Goal: Task Accomplishment & Management: Use online tool/utility

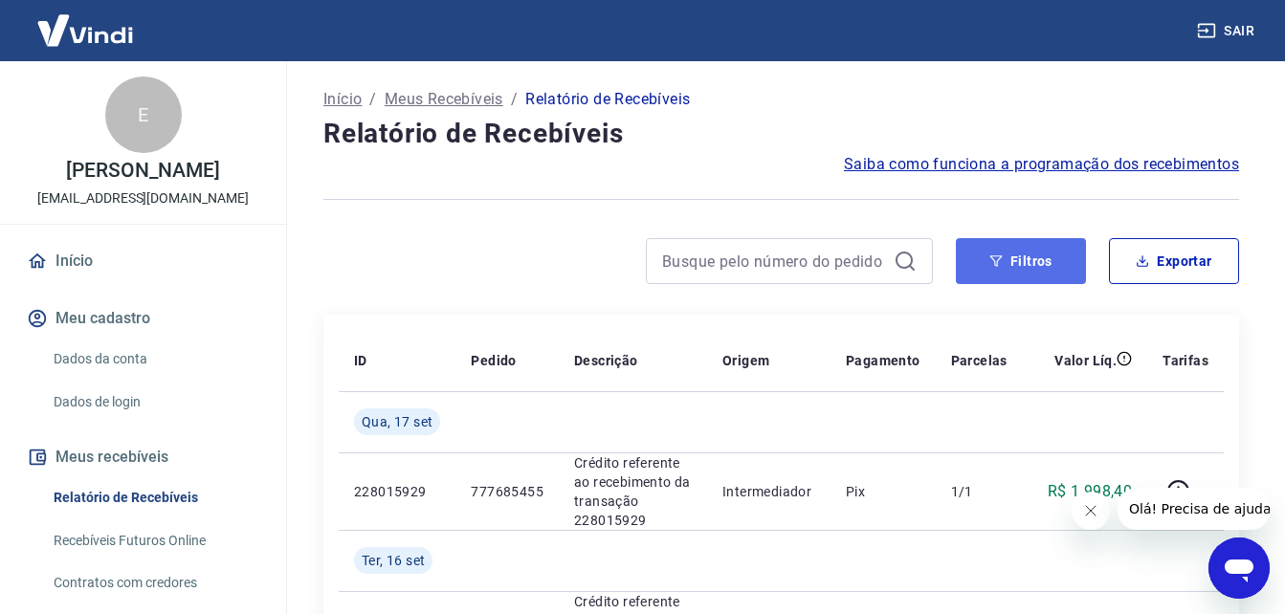
click at [974, 262] on button "Filtros" at bounding box center [1021, 261] width 130 height 46
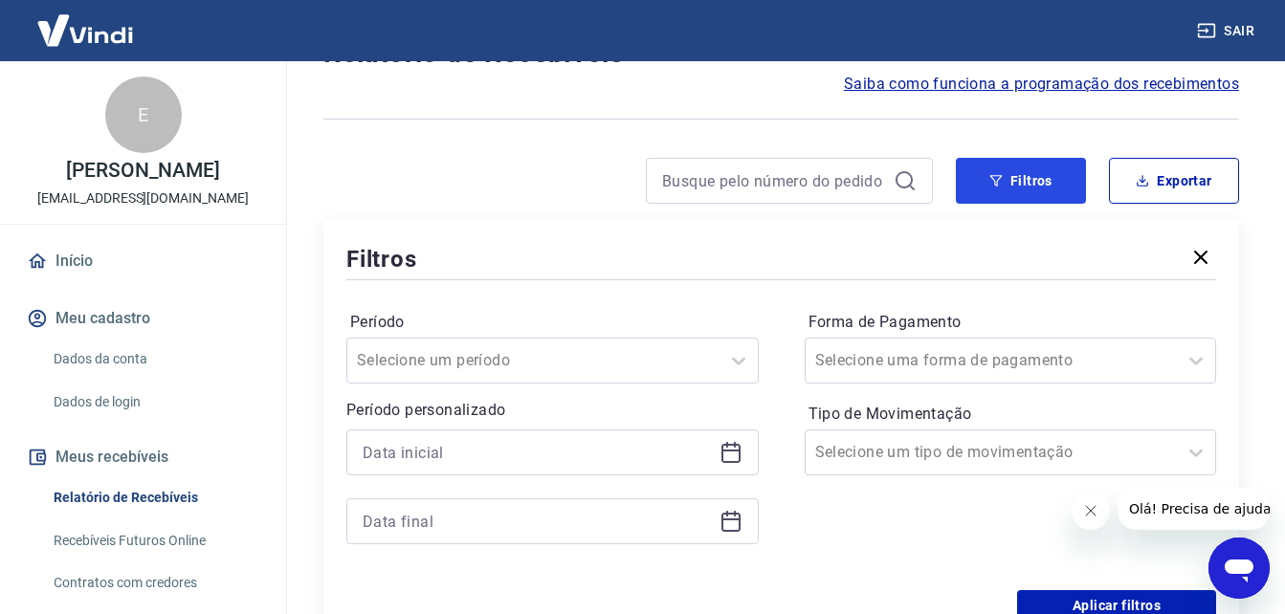
scroll to position [191, 0]
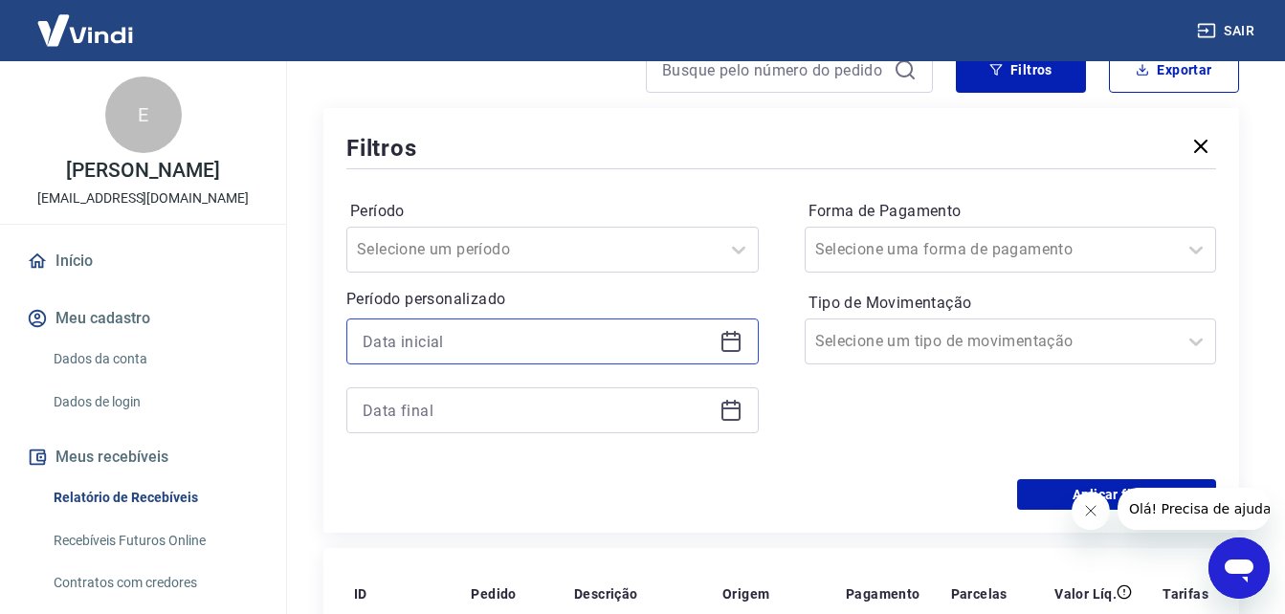
click at [608, 347] on input at bounding box center [537, 341] width 349 height 29
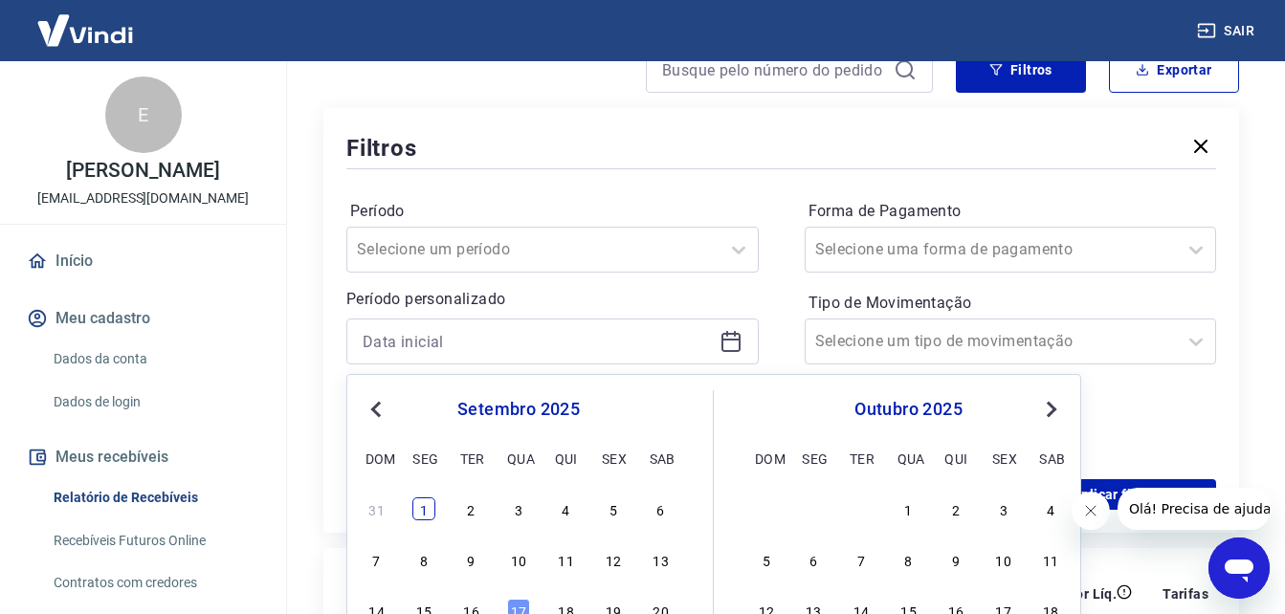
click at [425, 508] on div "1" at bounding box center [423, 508] width 23 height 23
type input "[DATE]"
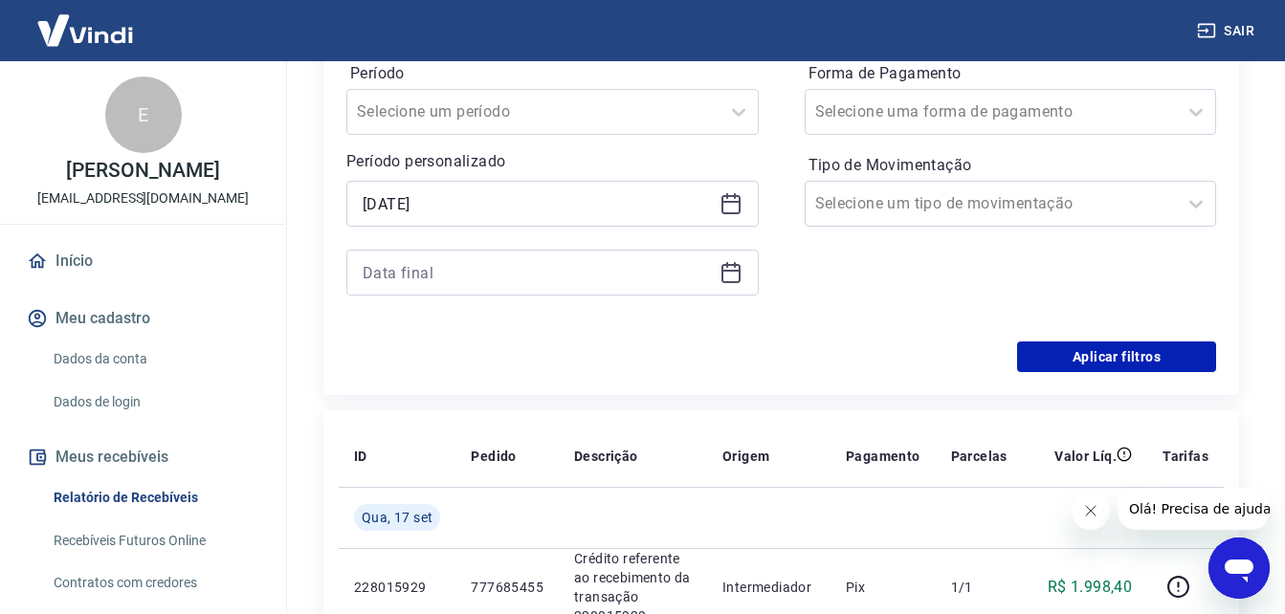
scroll to position [287, 0]
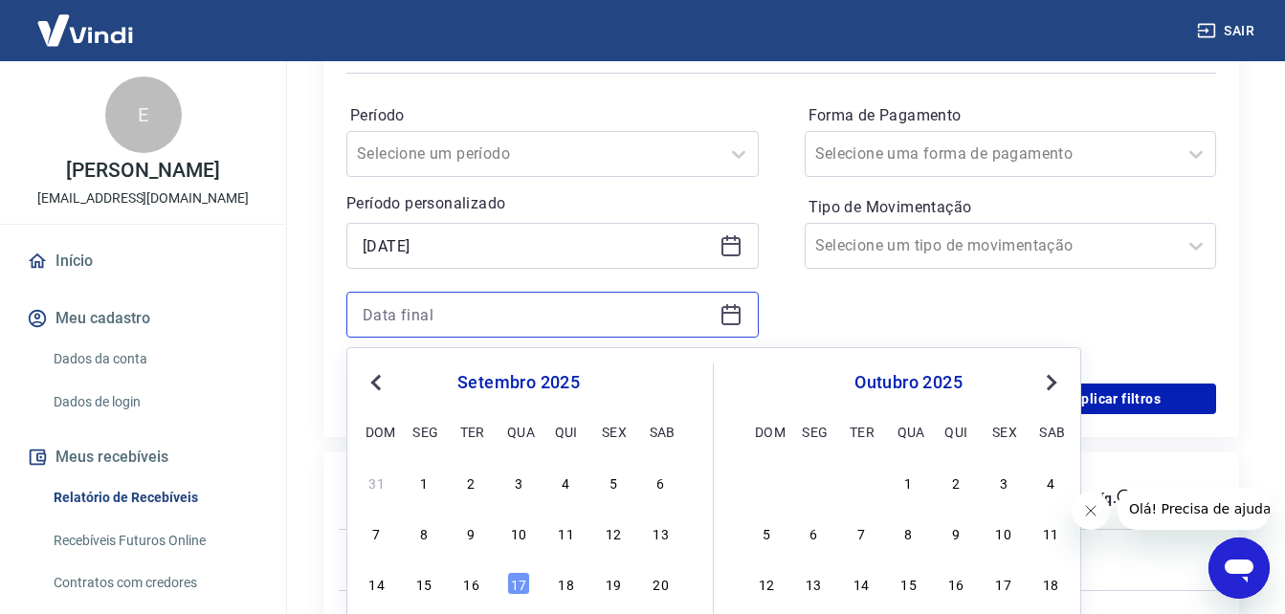
click at [507, 319] on input at bounding box center [537, 314] width 349 height 29
click at [506, 597] on div "14 15 16 17 18 19 20" at bounding box center [519, 584] width 312 height 28
click at [518, 584] on div "17" at bounding box center [518, 583] width 23 height 23
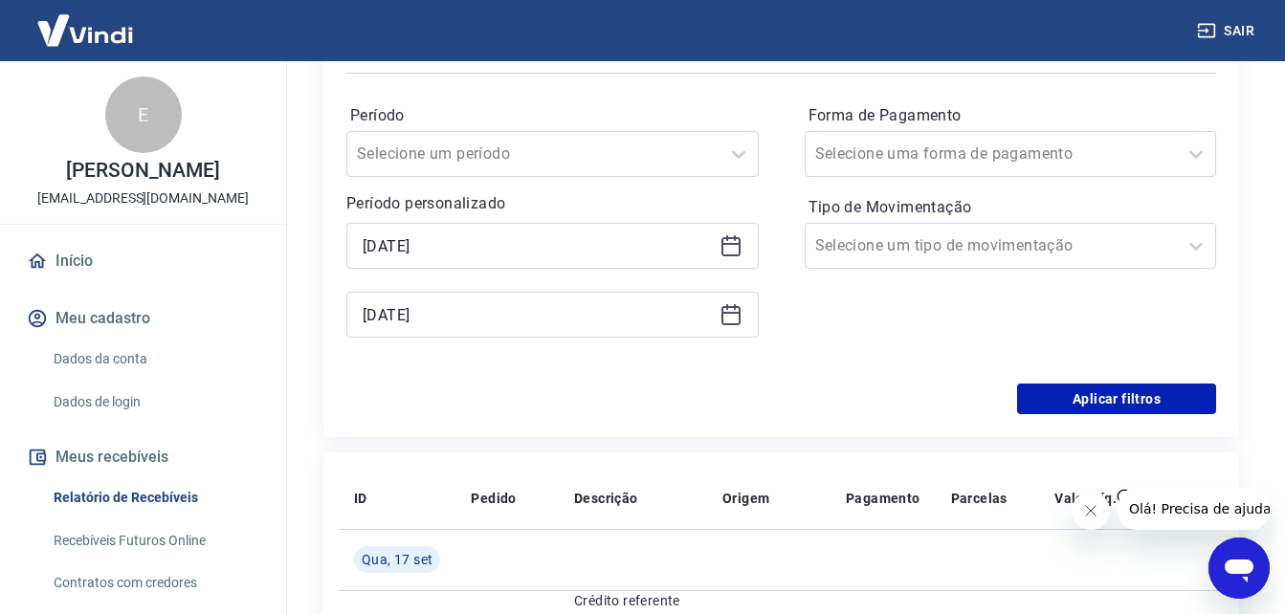
type input "[DATE]"
click at [1129, 409] on button "Aplicar filtros" at bounding box center [1116, 399] width 199 height 31
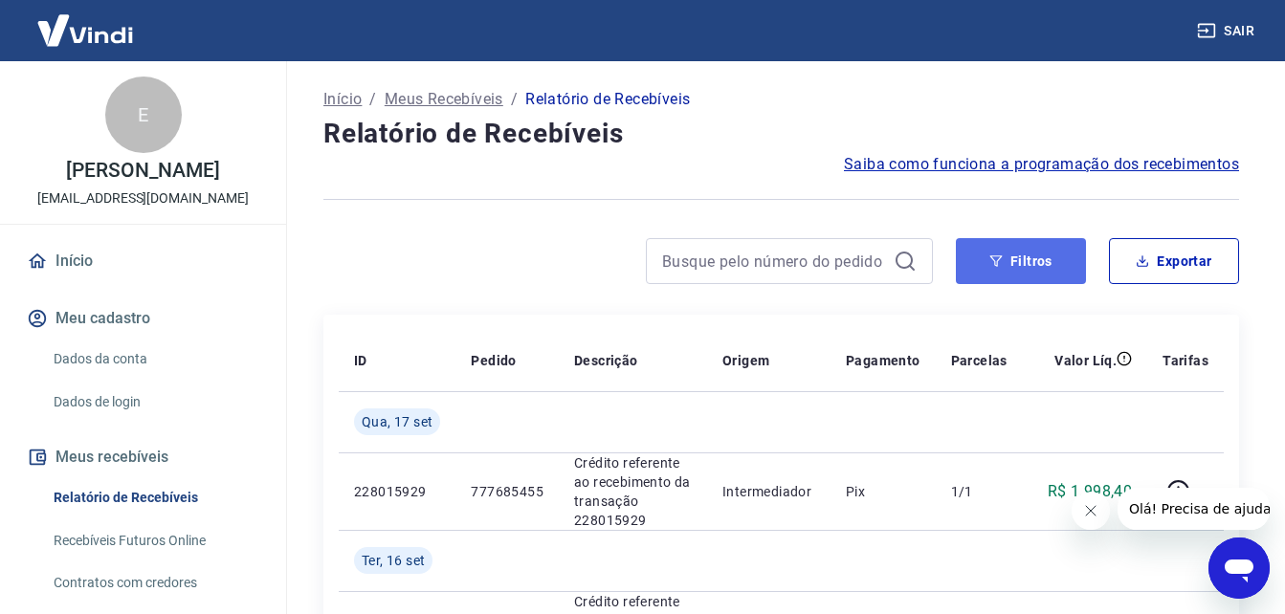
click at [1050, 256] on button "Filtros" at bounding box center [1021, 261] width 130 height 46
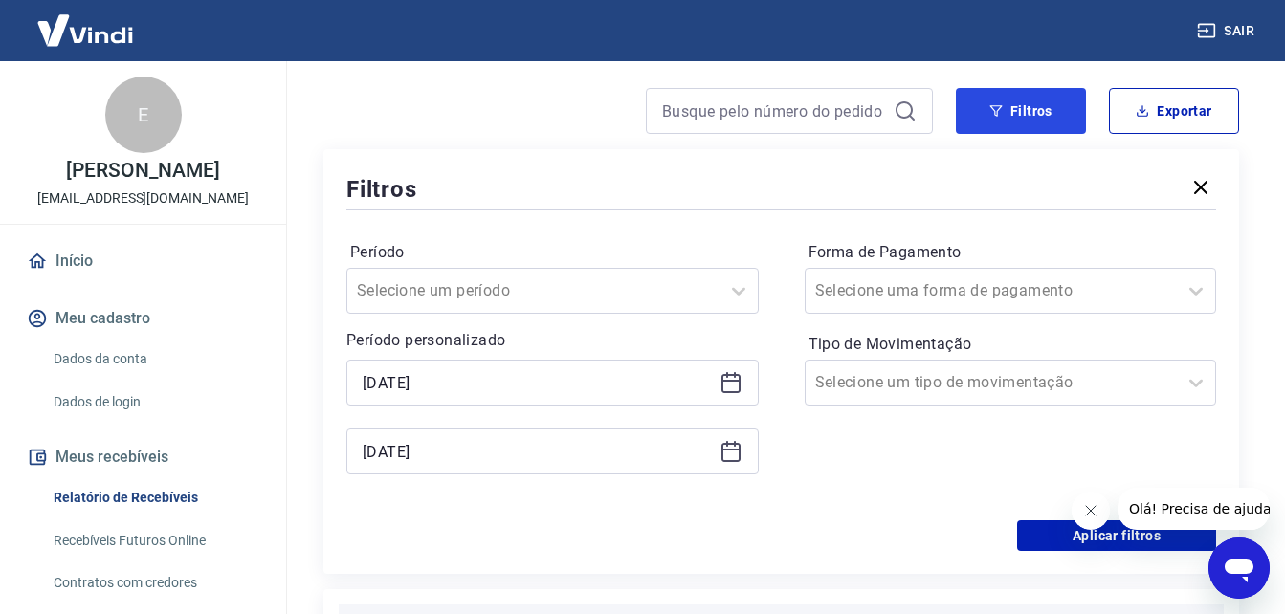
scroll to position [383, 0]
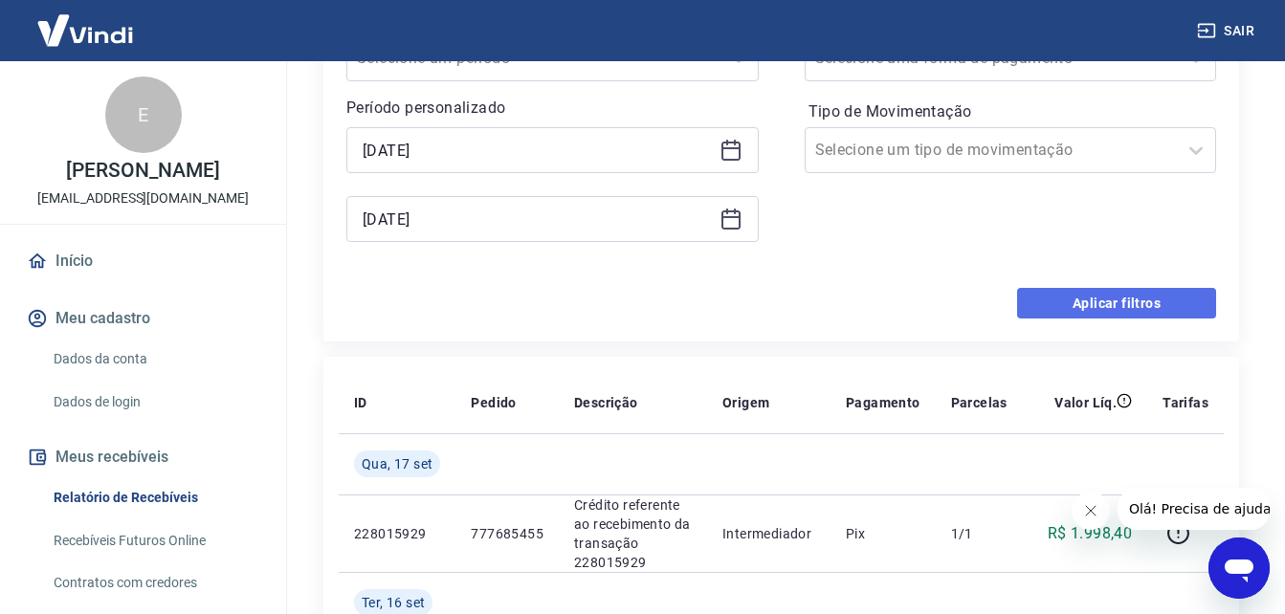
click at [1067, 304] on button "Aplicar filtros" at bounding box center [1116, 303] width 199 height 31
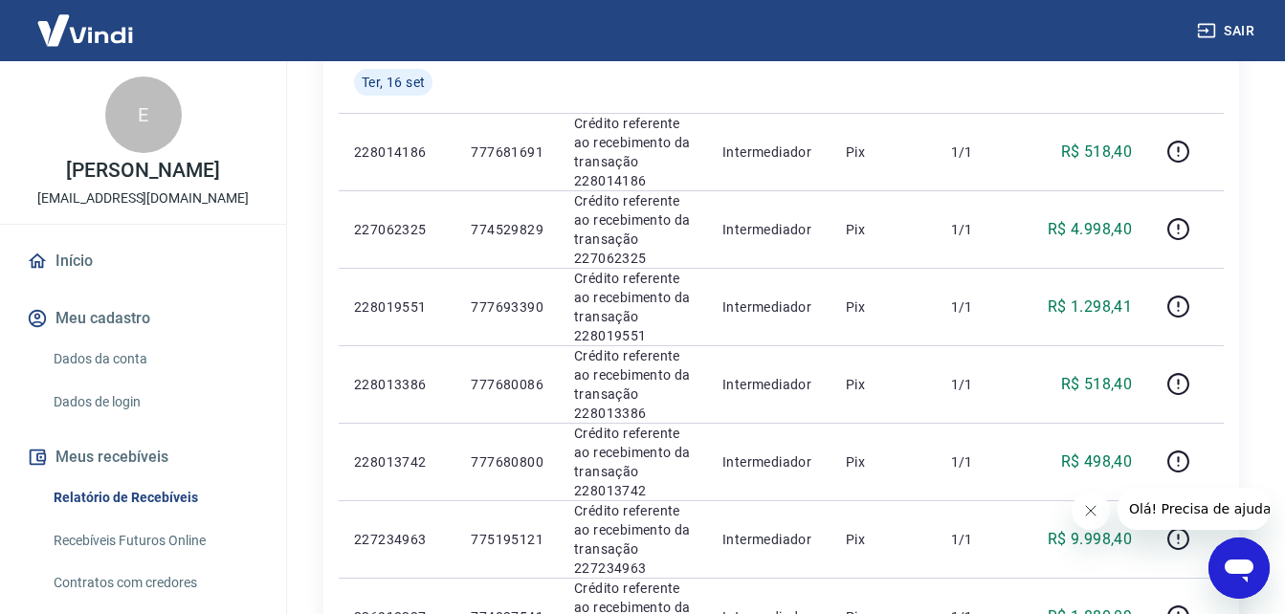
scroll to position [0, 0]
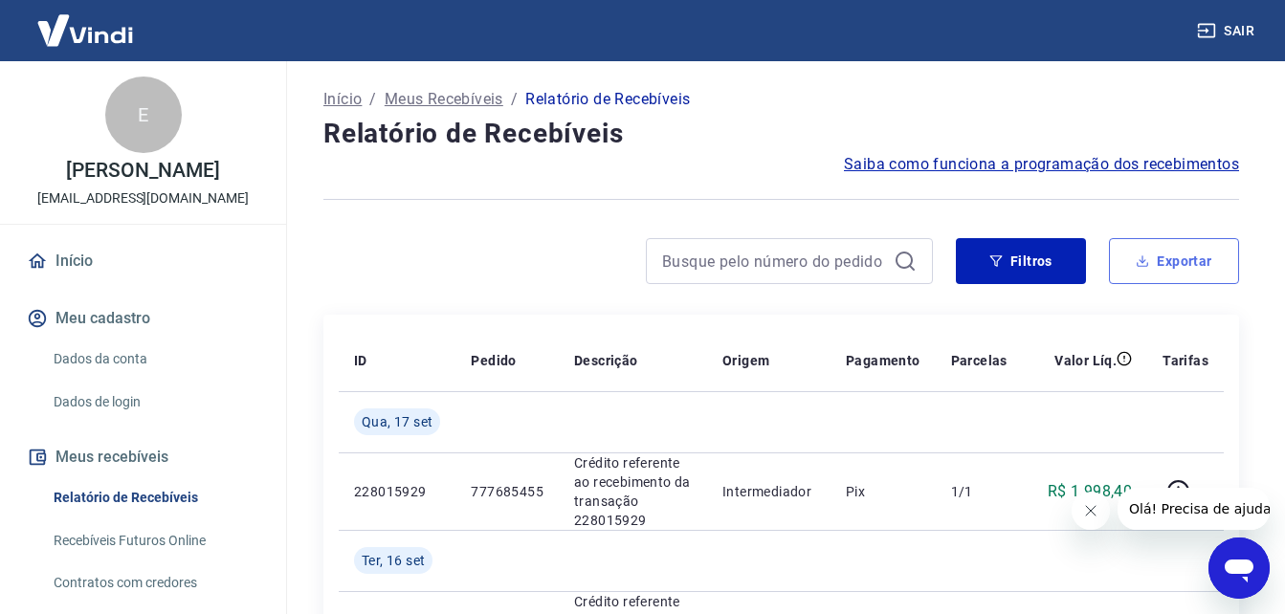
click at [1146, 266] on icon "button" at bounding box center [1143, 264] width 11 height 5
type input "[DATE]"
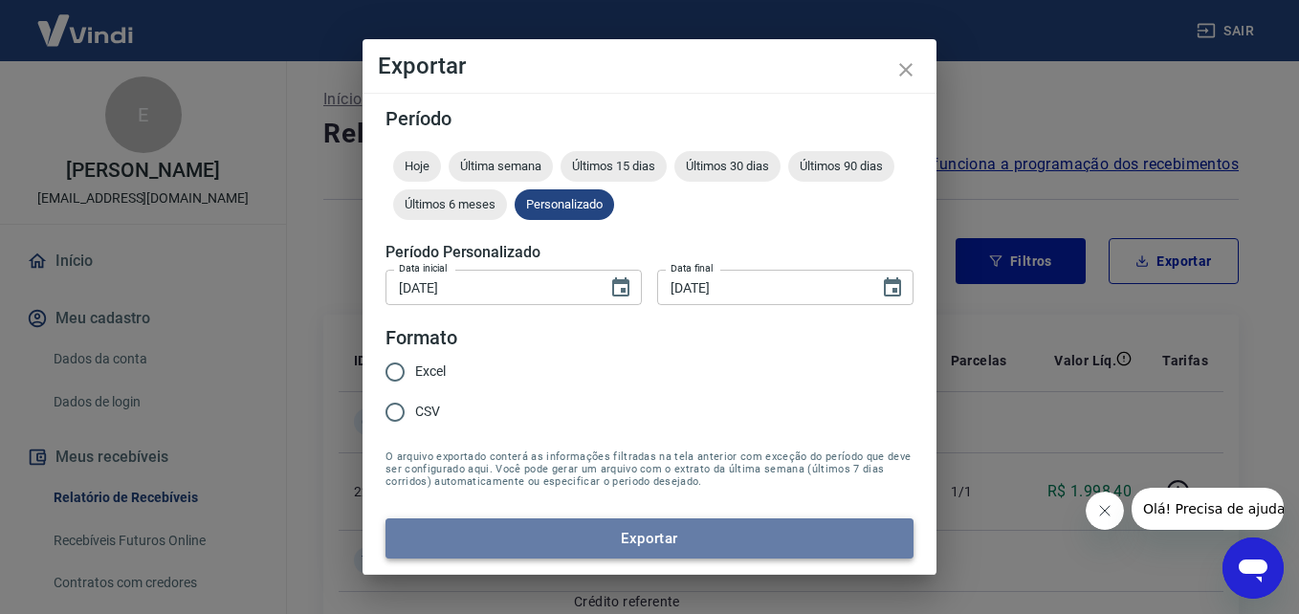
click at [676, 545] on button "Exportar" at bounding box center [650, 539] width 528 height 40
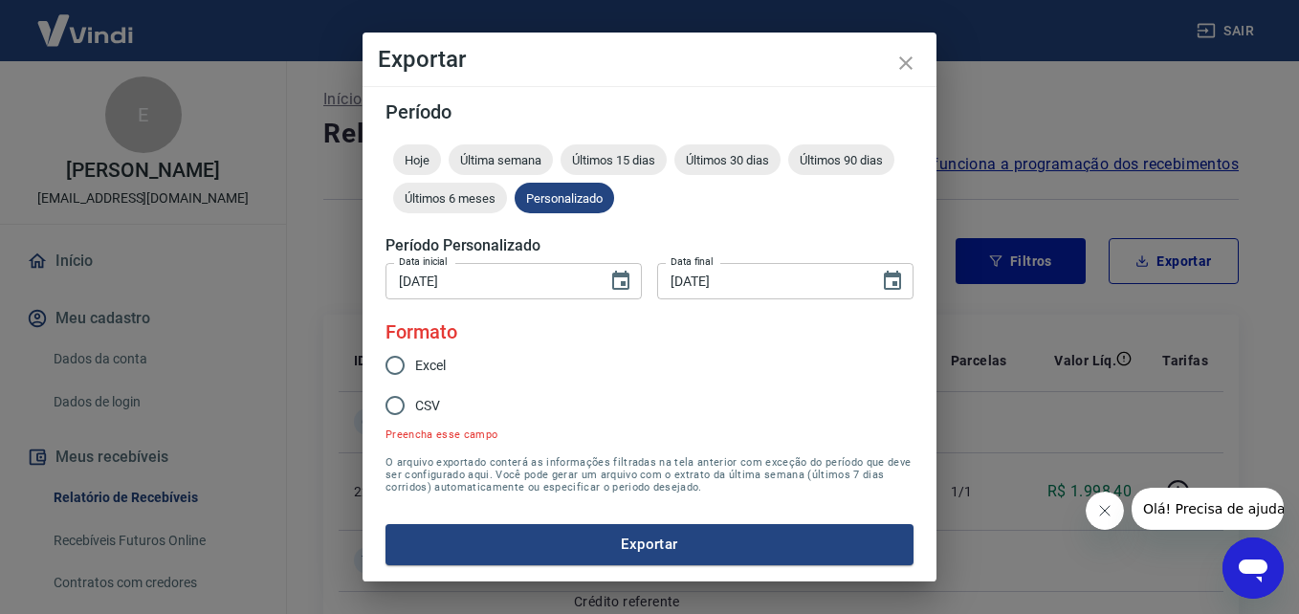
click at [434, 402] on span "CSV" at bounding box center [427, 406] width 25 height 20
click at [415, 402] on input "CSV" at bounding box center [395, 406] width 40 height 40
radio input "true"
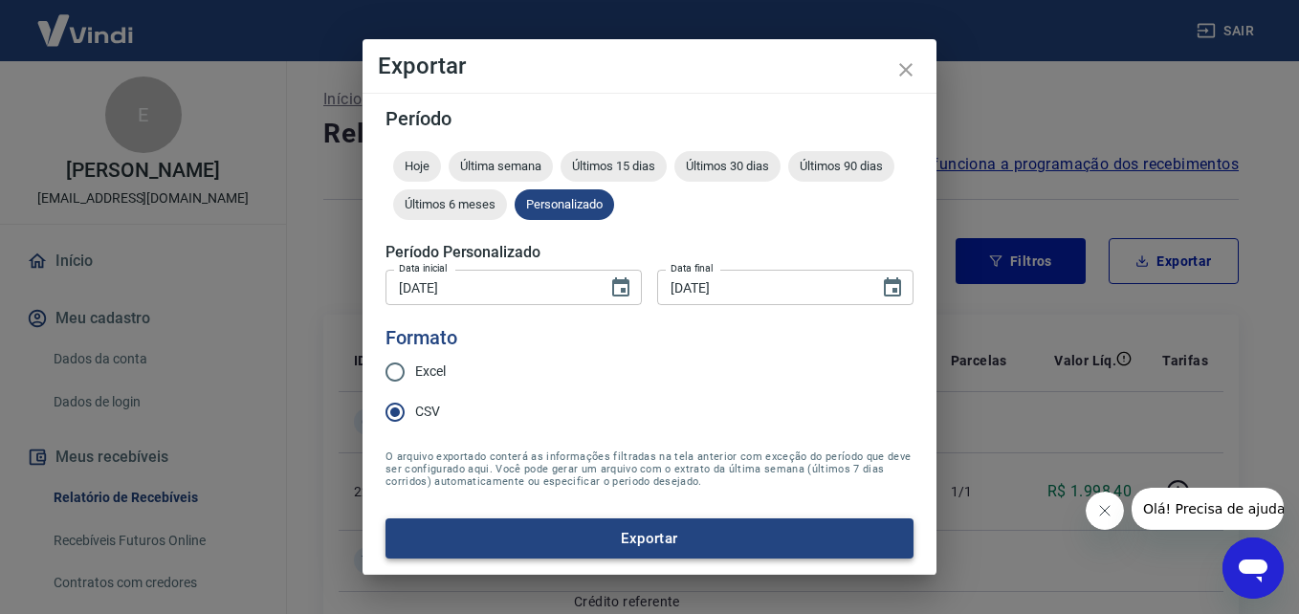
click at [592, 525] on button "Exportar" at bounding box center [650, 539] width 528 height 40
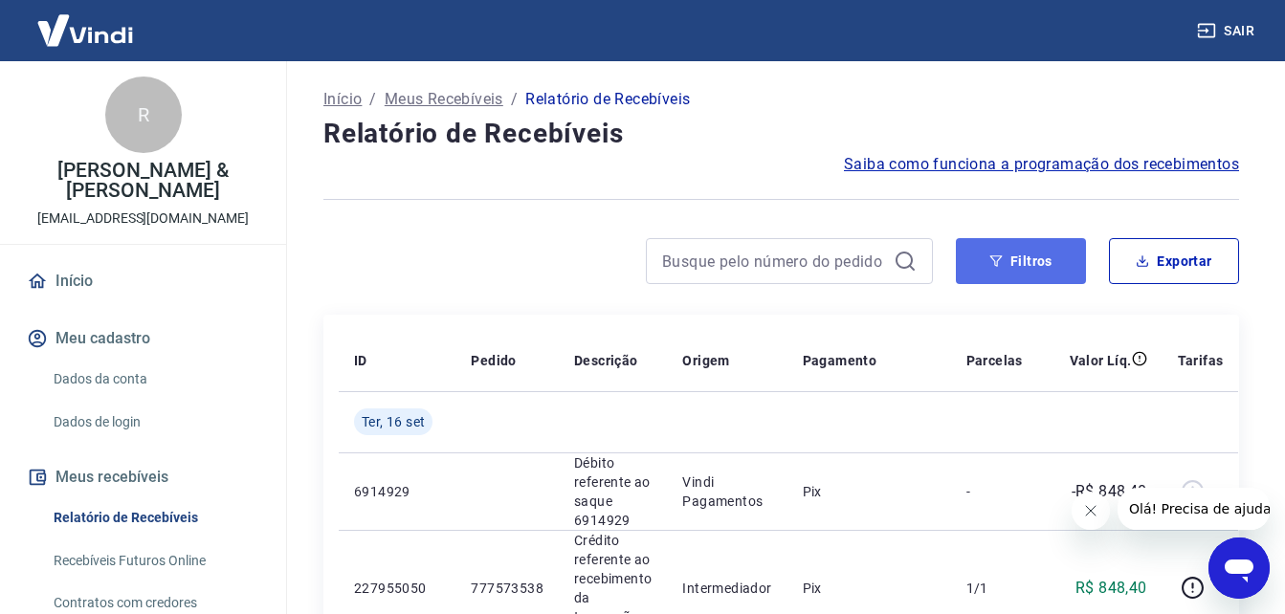
click at [998, 265] on icon "button" at bounding box center [996, 260] width 12 height 11
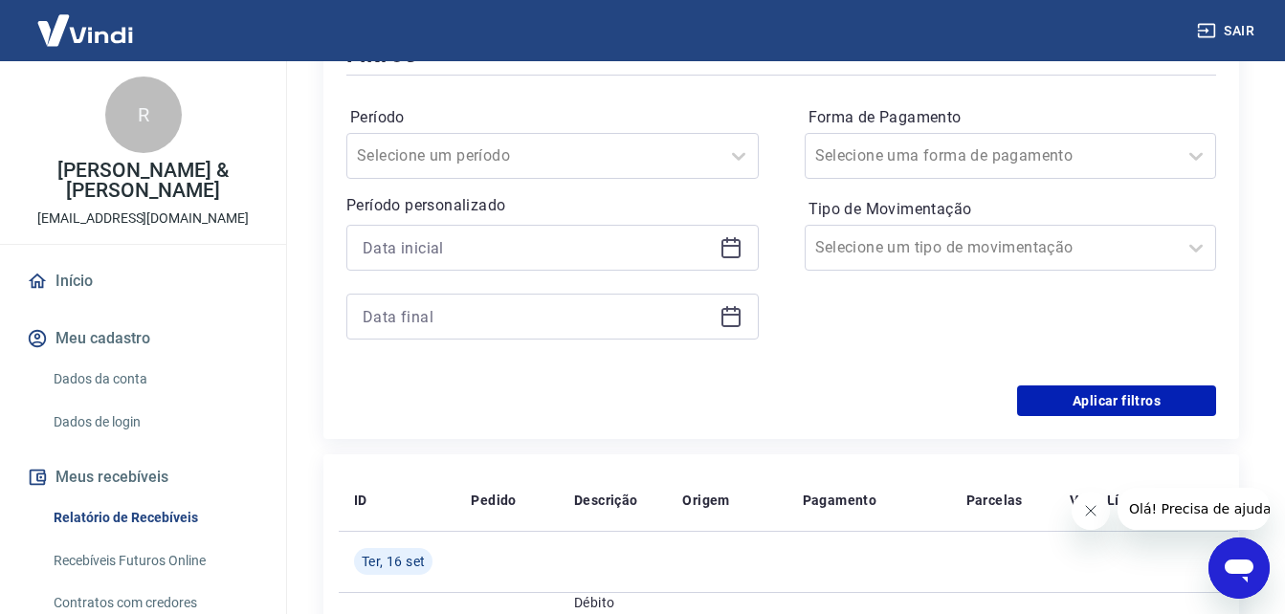
scroll to position [287, 0]
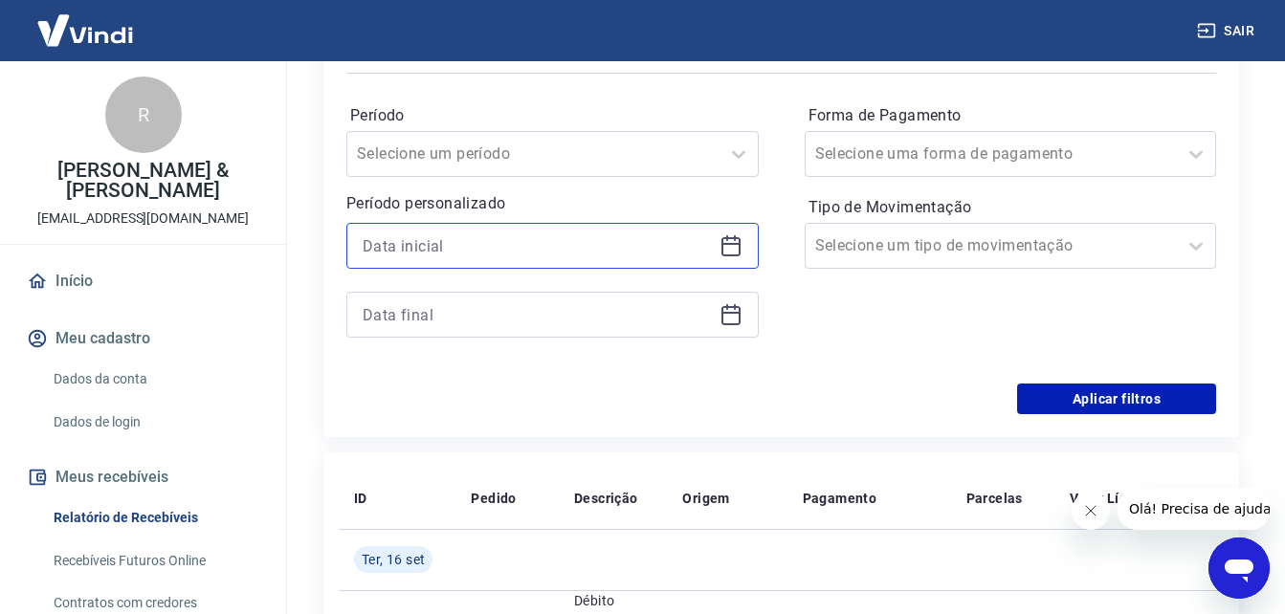
click at [608, 233] on input at bounding box center [537, 246] width 349 height 29
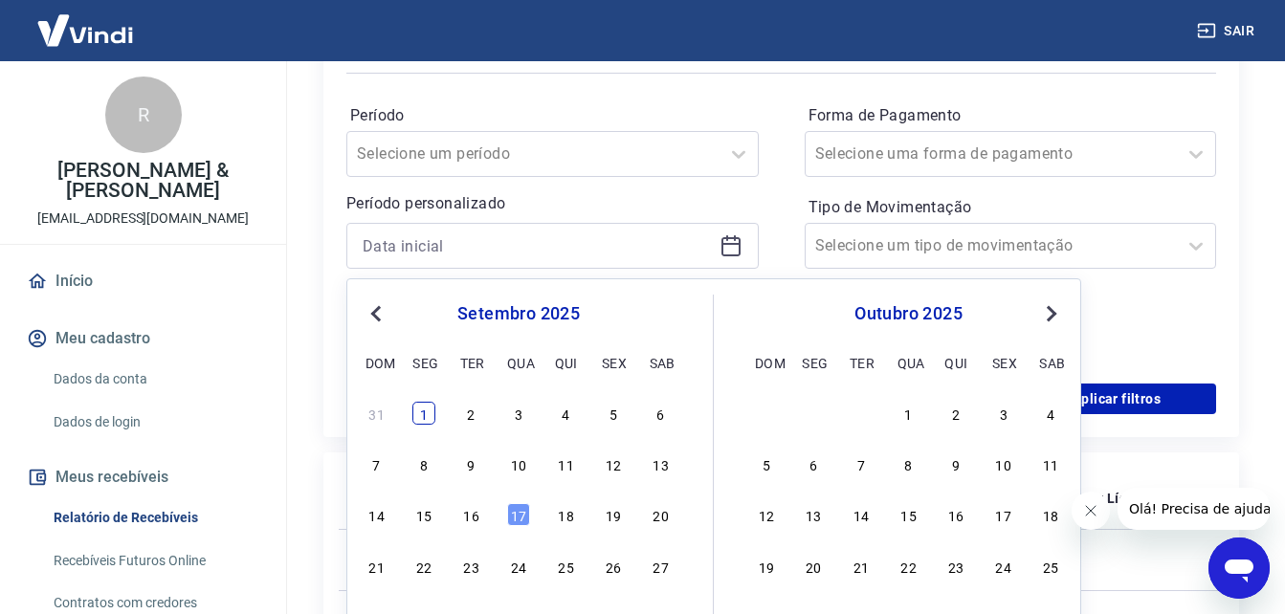
click at [424, 409] on div "1" at bounding box center [423, 413] width 23 height 23
type input "[DATE]"
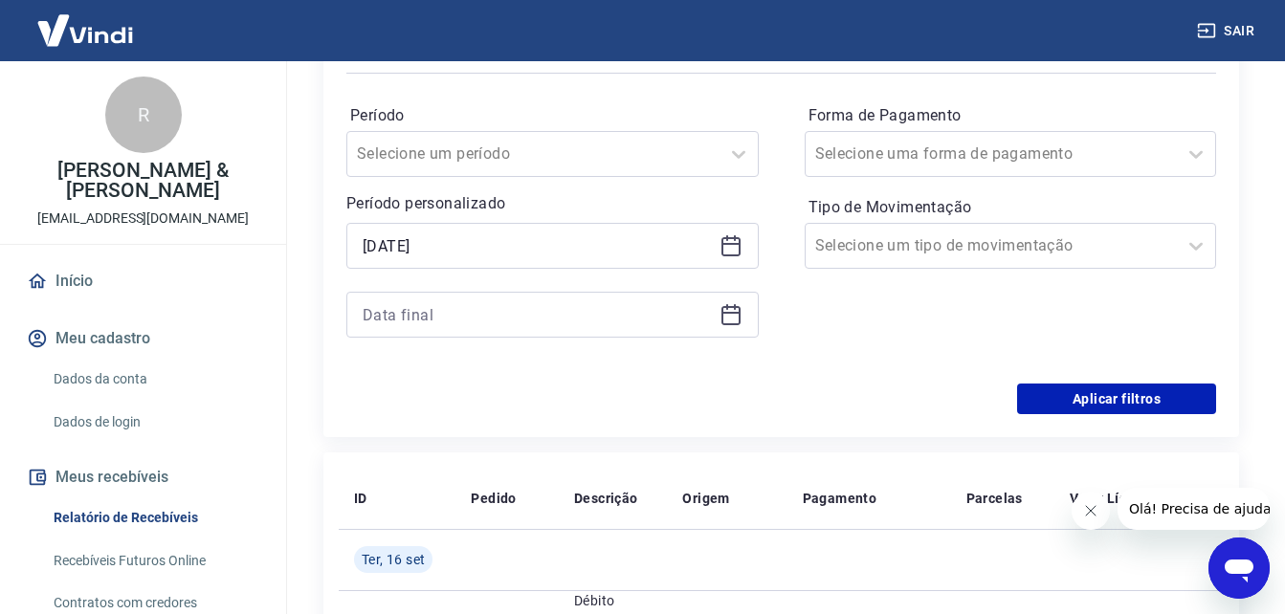
click at [736, 315] on icon at bounding box center [730, 314] width 23 height 23
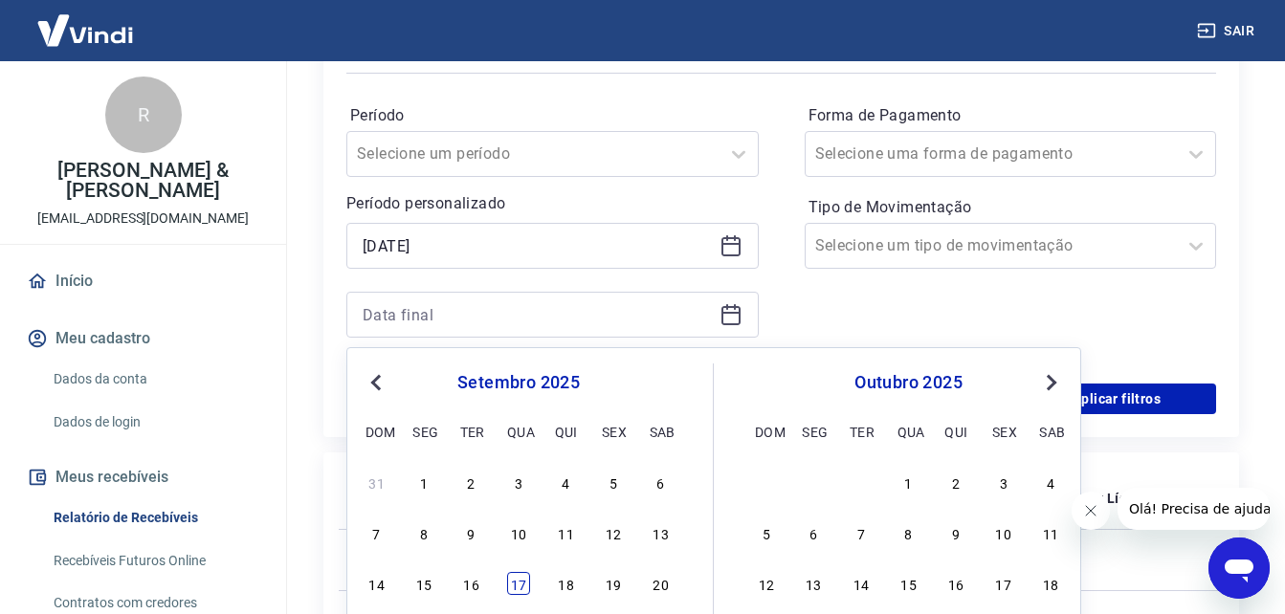
click at [512, 590] on div "17" at bounding box center [518, 583] width 23 height 23
type input "[DATE]"
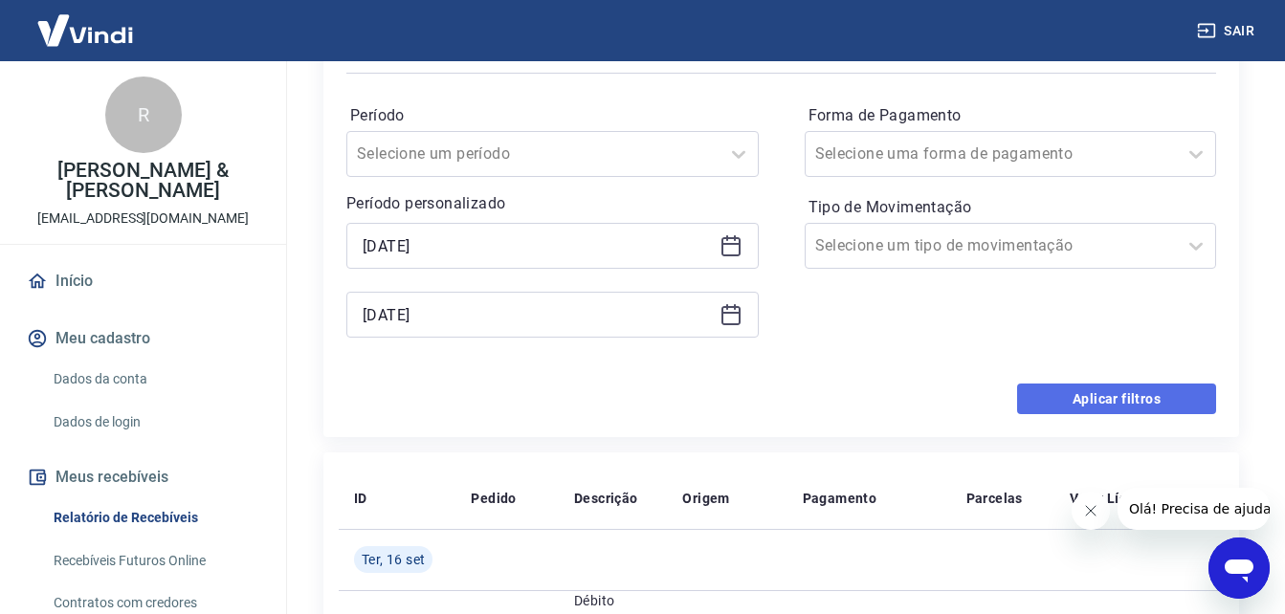
click at [1124, 391] on button "Aplicar filtros" at bounding box center [1116, 399] width 199 height 31
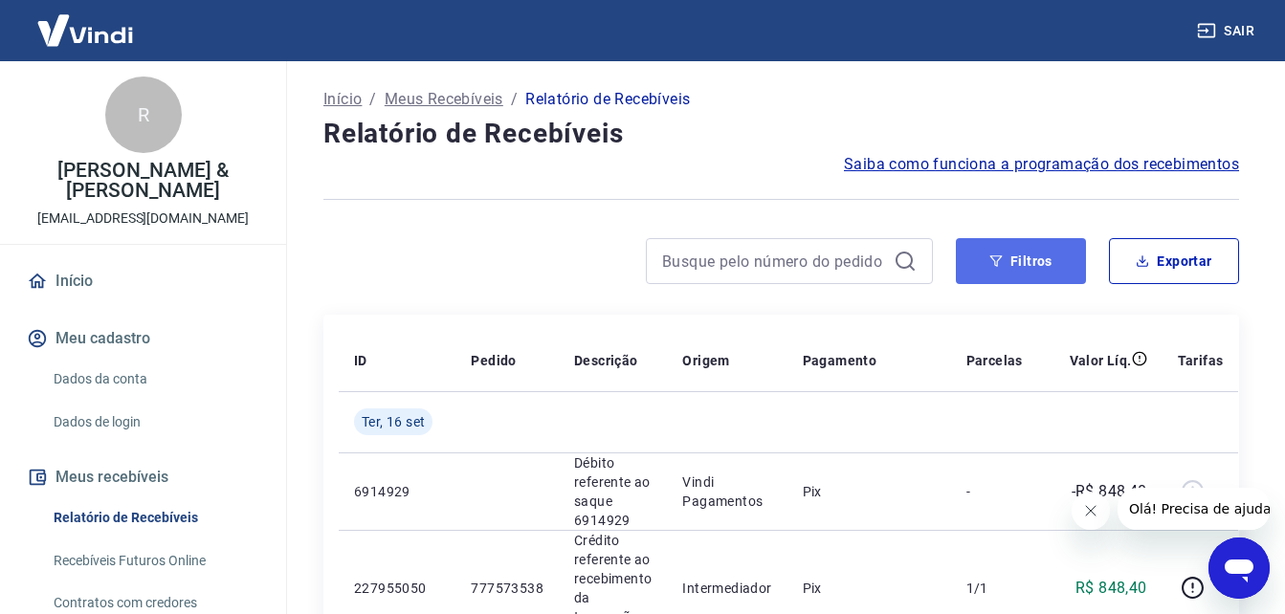
click at [1055, 264] on button "Filtros" at bounding box center [1021, 261] width 130 height 46
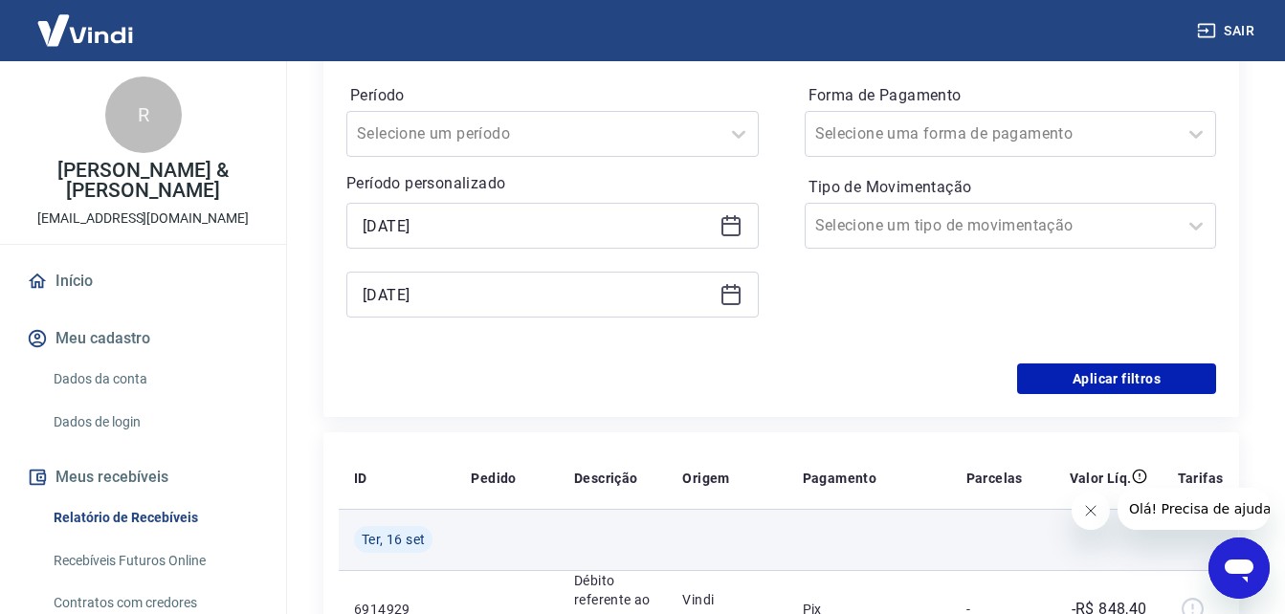
scroll to position [574, 0]
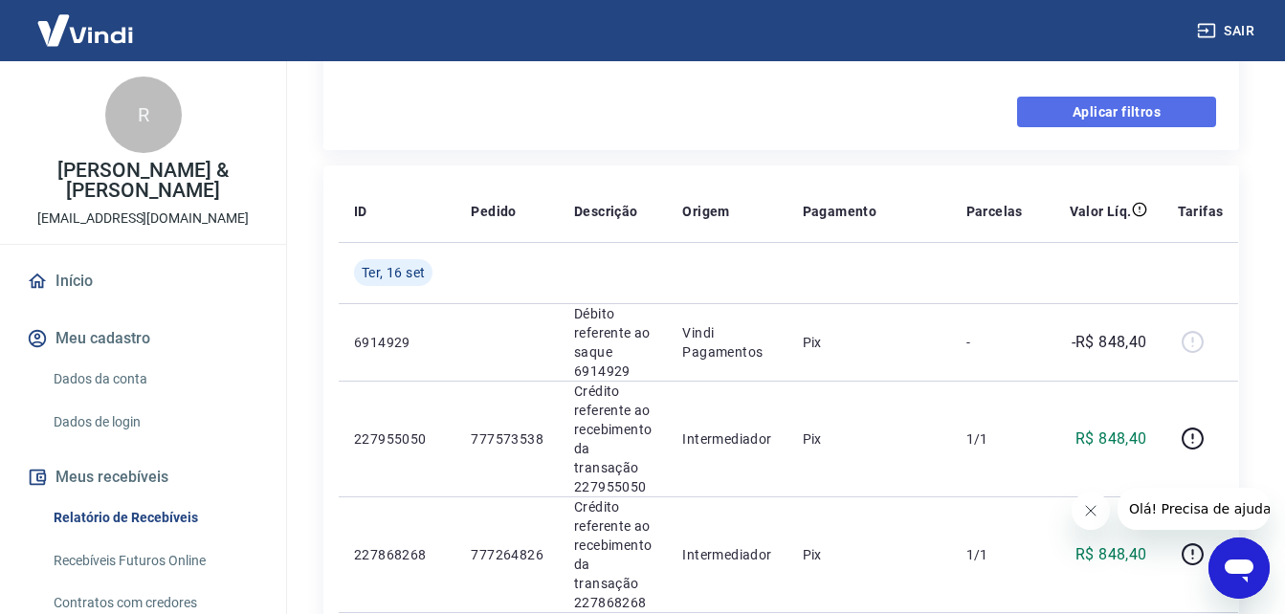
click at [1079, 103] on button "Aplicar filtros" at bounding box center [1116, 112] width 199 height 31
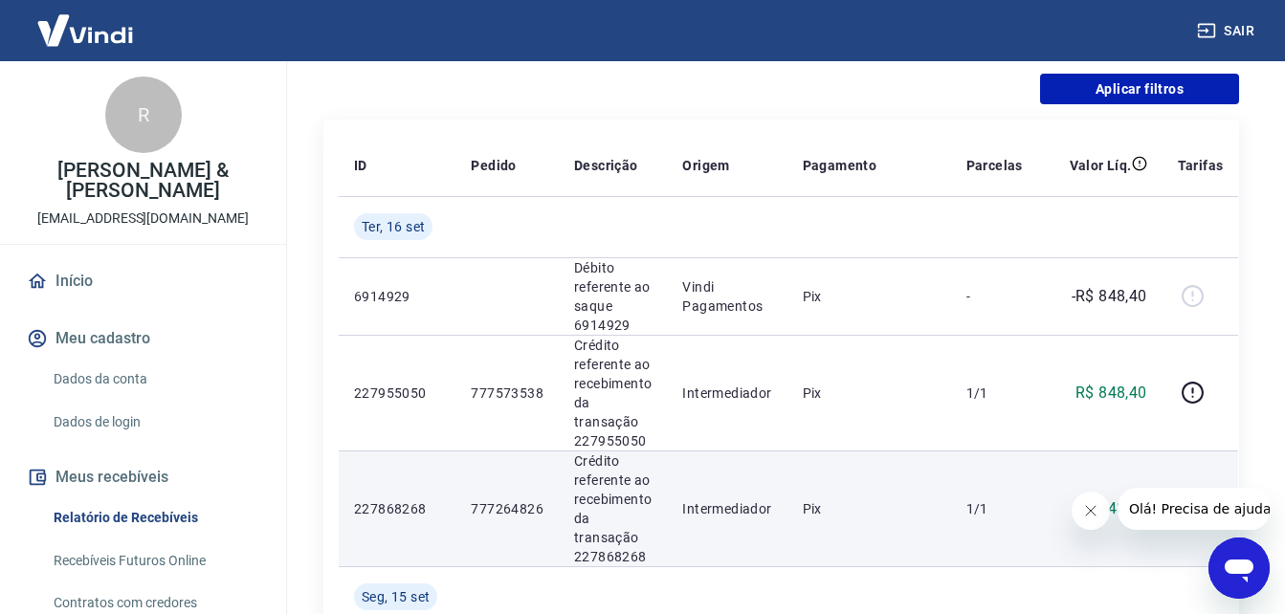
click at [1174, 451] on td at bounding box center [1200, 509] width 77 height 116
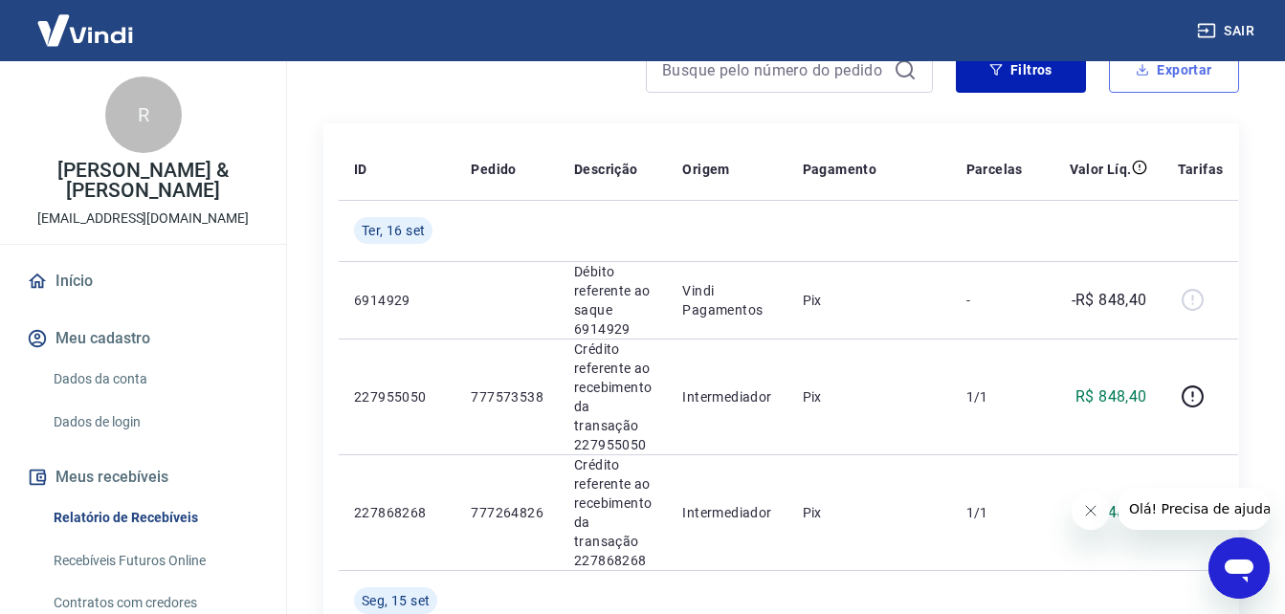
click at [1160, 79] on button "Exportar" at bounding box center [1174, 70] width 130 height 46
type input "[DATE]"
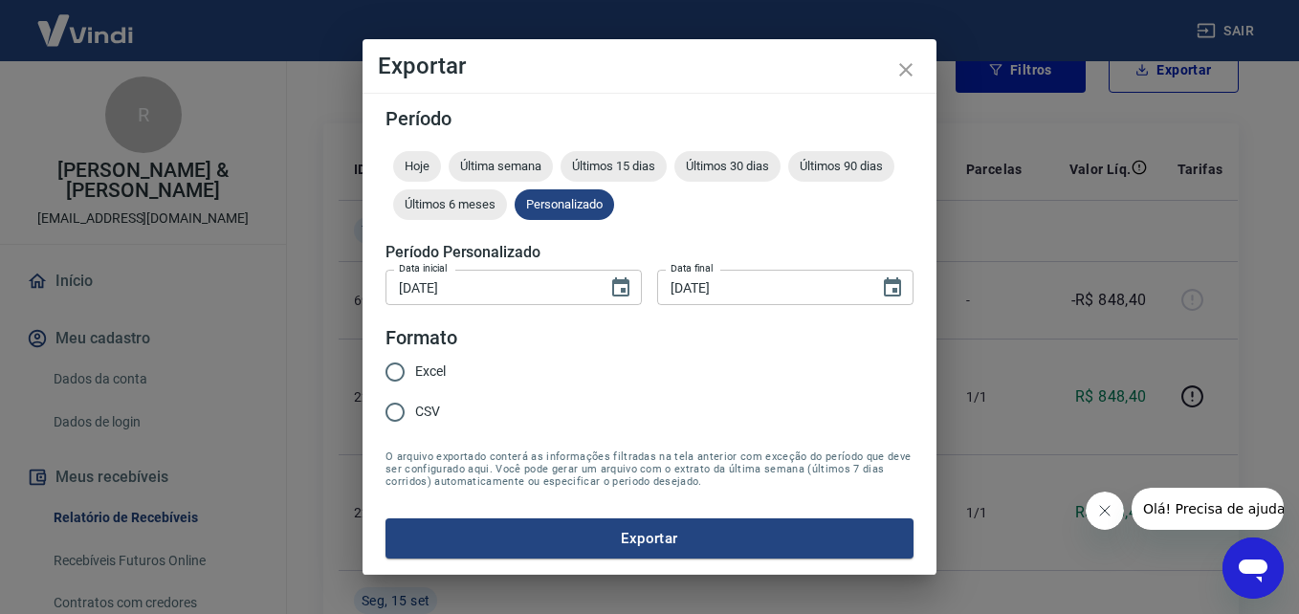
click at [416, 411] on span "CSV" at bounding box center [427, 412] width 25 height 20
click at [415, 411] on input "CSV" at bounding box center [395, 412] width 40 height 40
radio input "true"
click at [534, 545] on button "Exportar" at bounding box center [650, 539] width 528 height 40
